Goal: Information Seeking & Learning: Learn about a topic

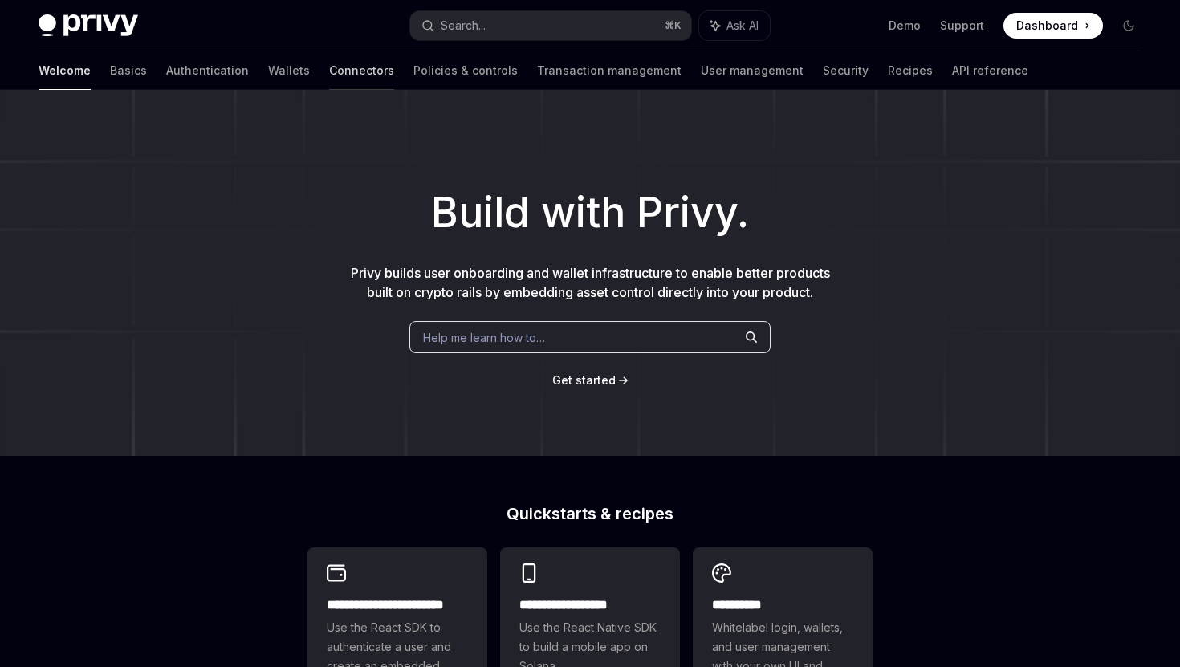
click at [329, 71] on link "Connectors" at bounding box center [361, 70] width 65 height 39
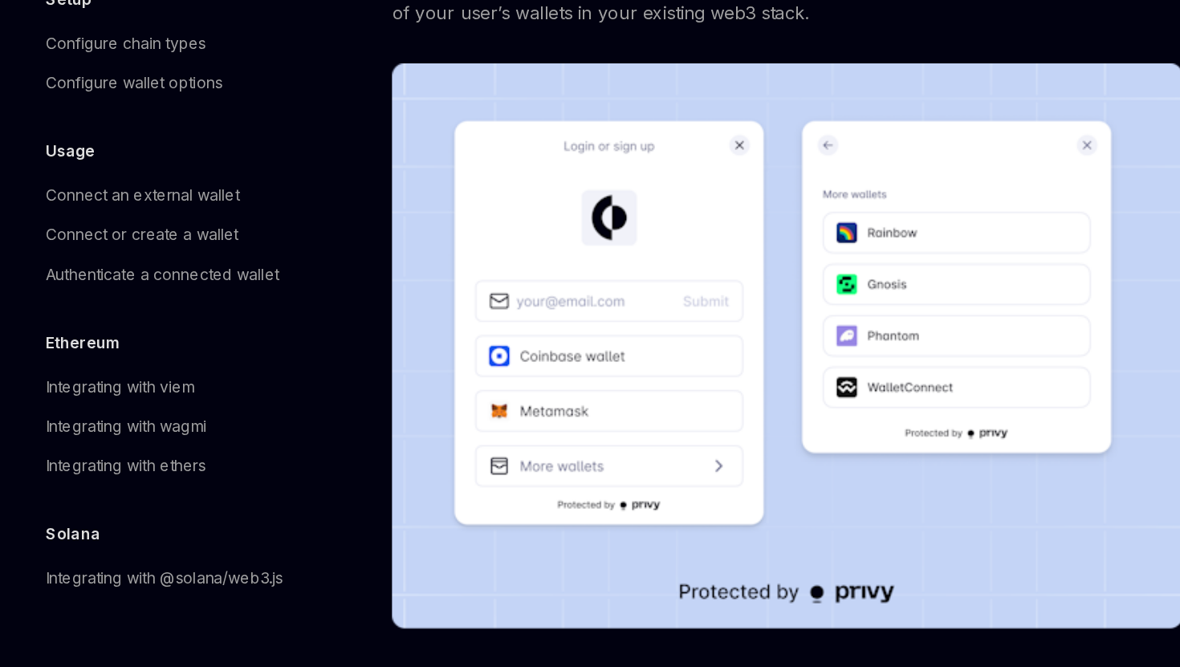
scroll to position [181, 0]
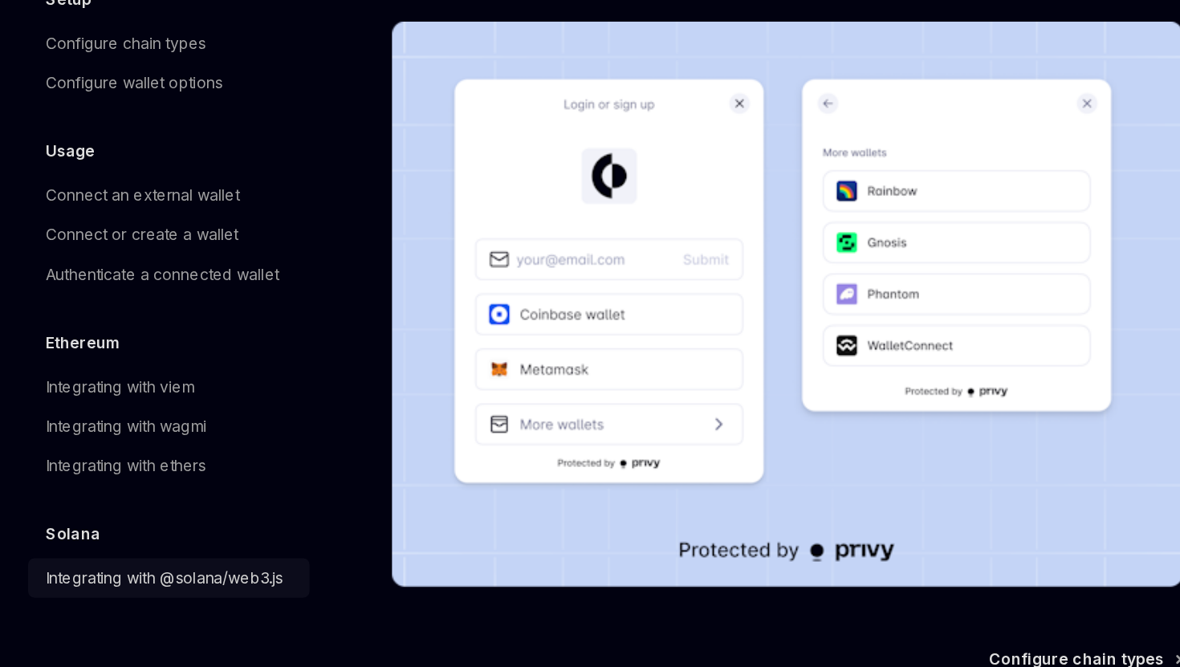
click at [153, 609] on div "Integrating with @solana/web3.js" at bounding box center [125, 601] width 173 height 19
type textarea "*"
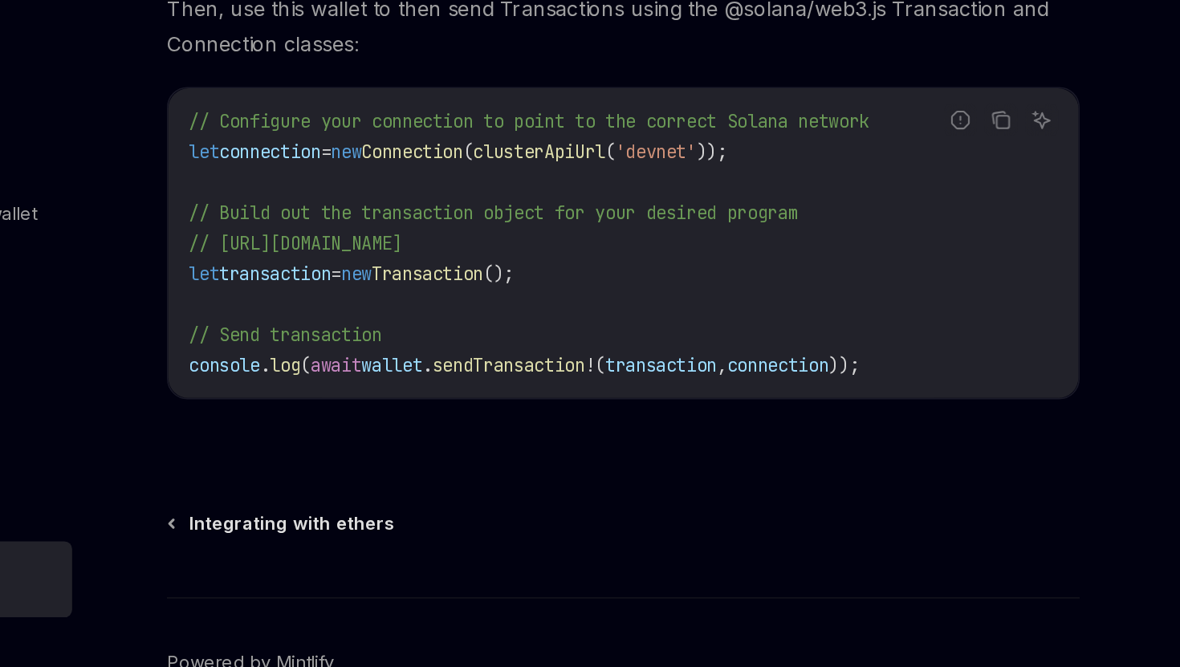
scroll to position [393, 0]
